Goal: Transaction & Acquisition: Purchase product/service

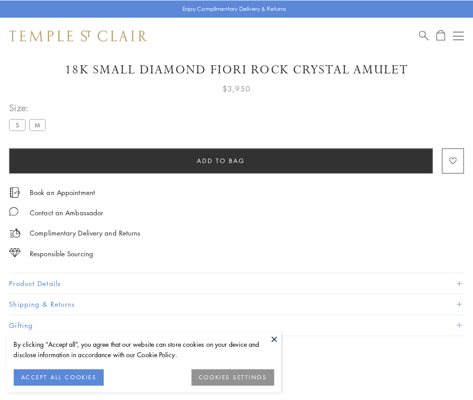
scroll to position [53, 0]
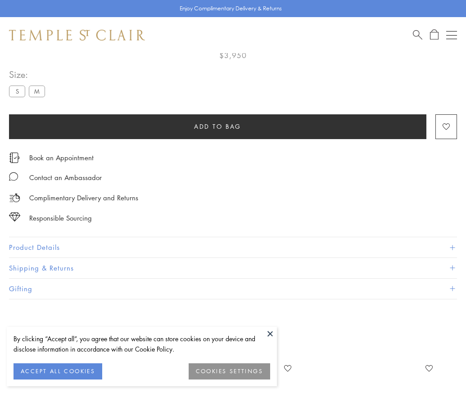
click at [218, 126] on span "Add to bag" at bounding box center [217, 127] width 47 height 10
